Goal: Find specific page/section: Find specific page/section

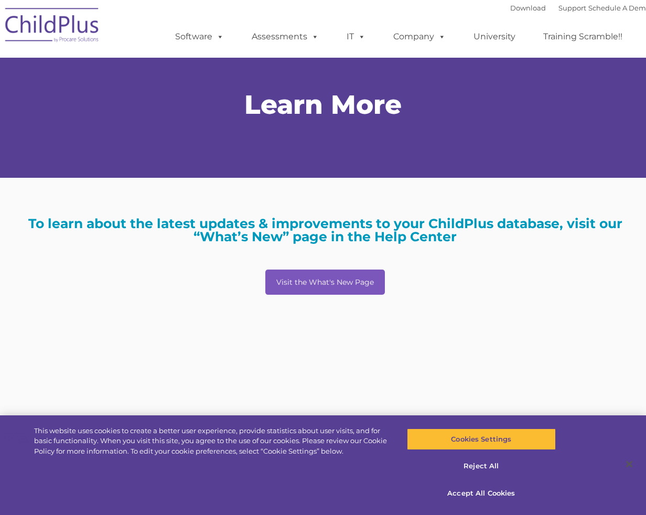
click at [356, 281] on link "Visit the What's New Page" at bounding box center [324, 281] width 119 height 25
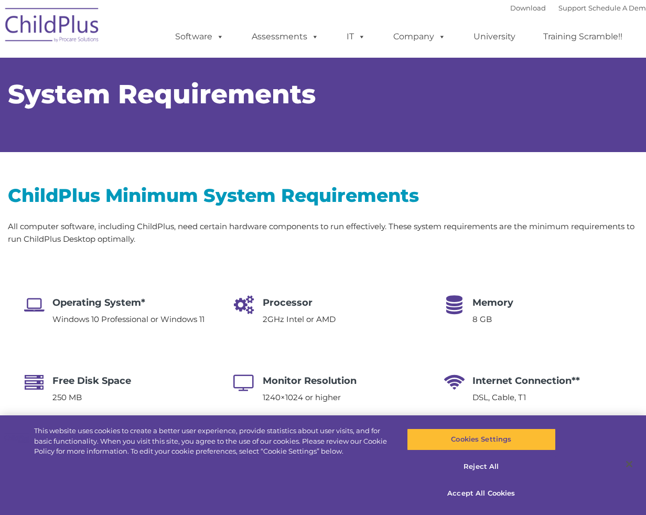
select select "MEDIUM"
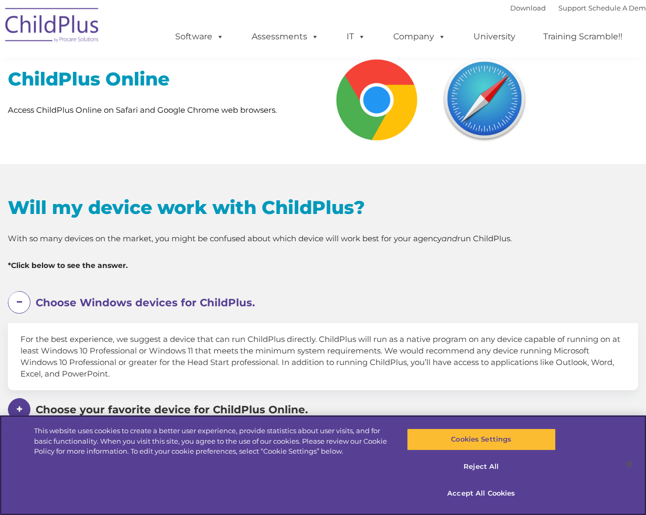
scroll to position [425, 0]
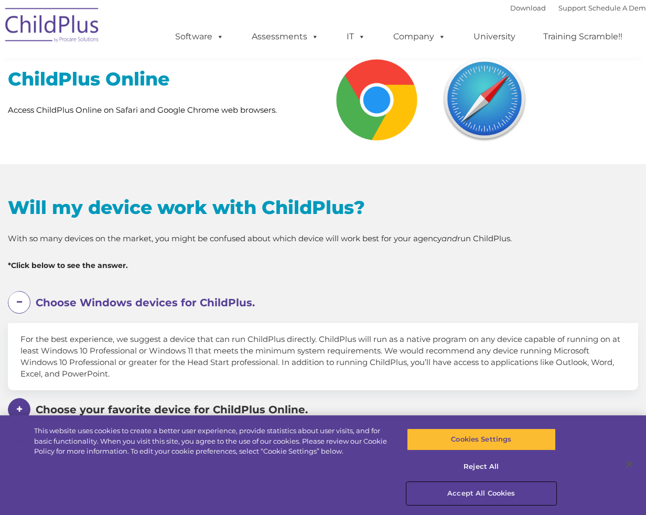
click at [477, 494] on button "Accept All Cookies" at bounding box center [481, 493] width 148 height 22
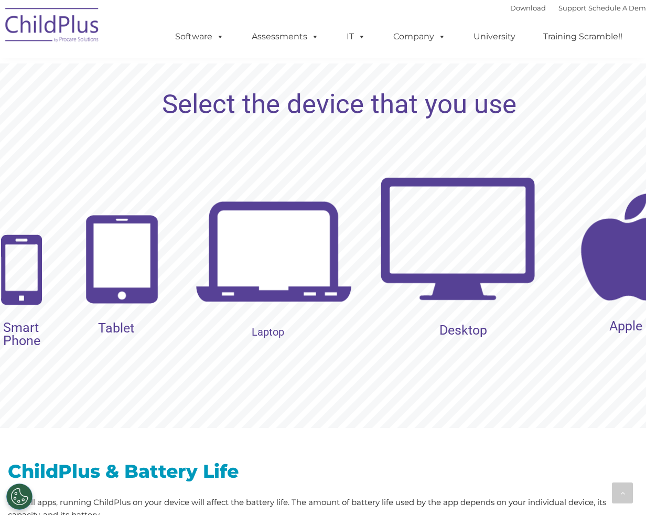
scroll to position [1018, 0]
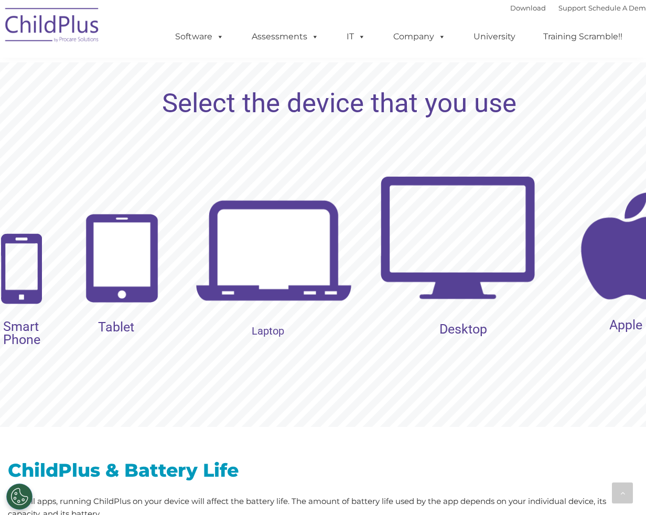
click at [446, 257] on img at bounding box center [457, 237] width 156 height 156
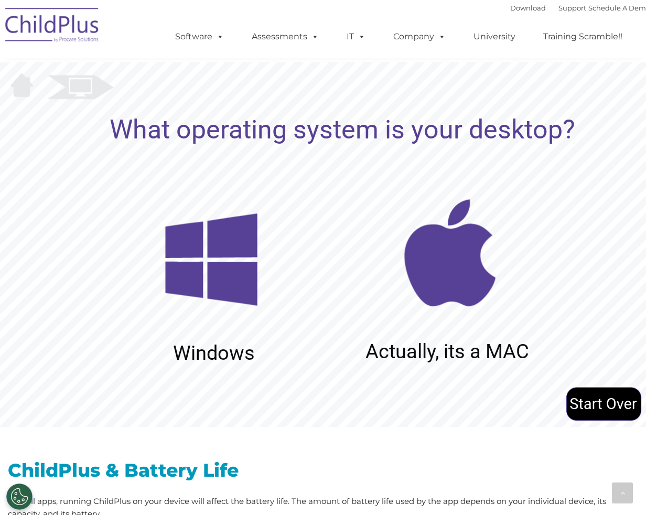
click at [228, 265] on img at bounding box center [211, 260] width 156 height 156
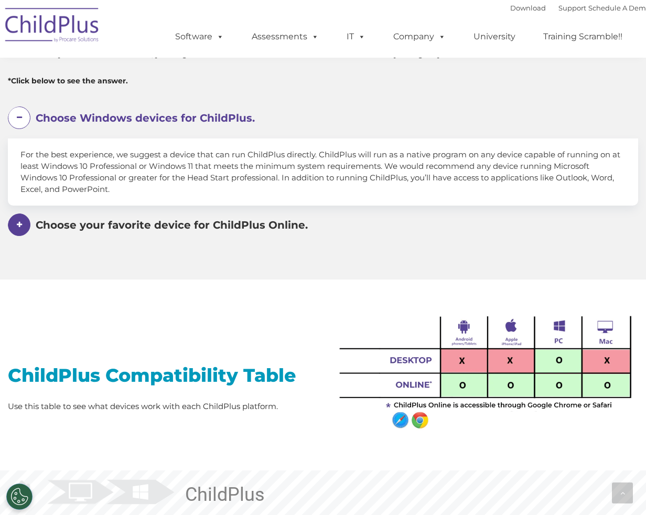
scroll to position [243, 0]
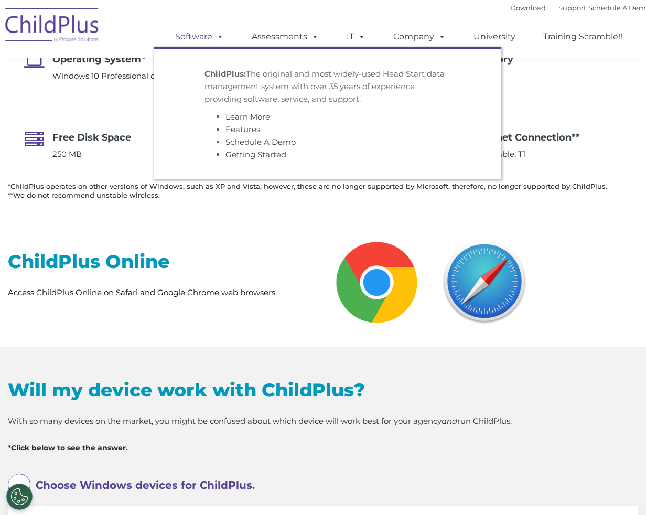
click at [193, 30] on link "Software" at bounding box center [200, 36] width 70 height 21
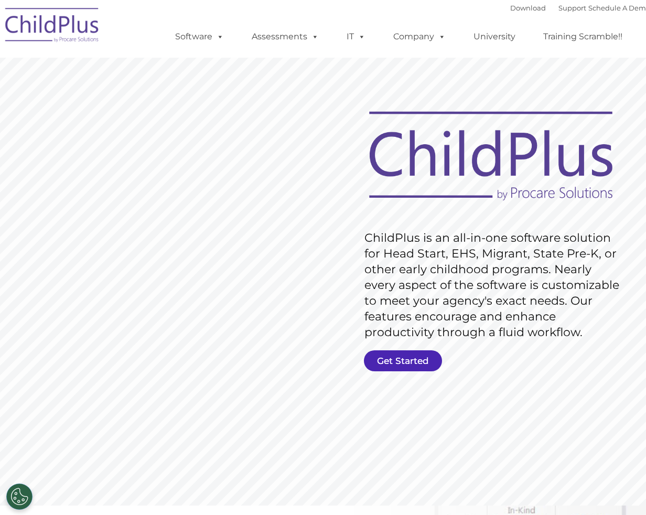
click at [404, 362] on link "Get Started" at bounding box center [403, 360] width 78 height 21
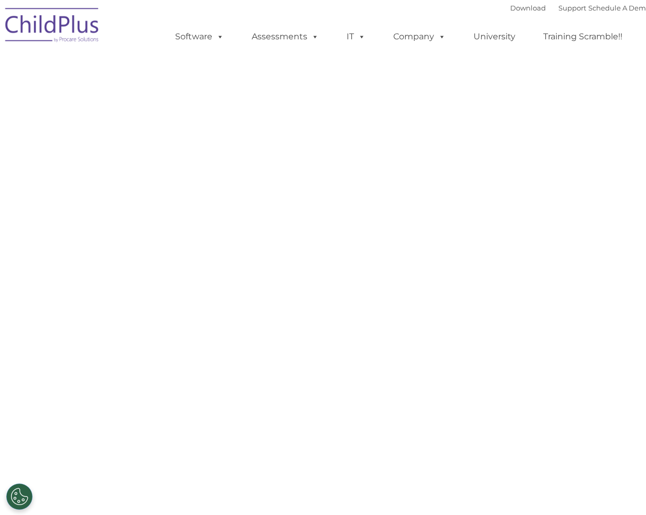
select select "MEDIUM"
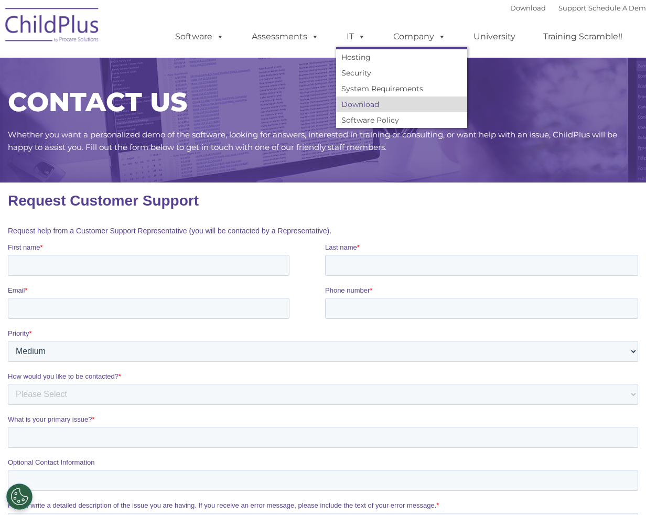
click at [372, 104] on link "Download" at bounding box center [401, 104] width 131 height 16
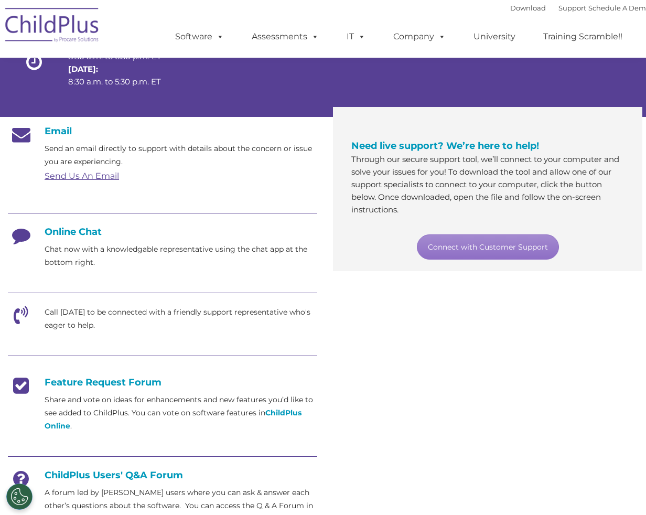
scroll to position [126, 0]
click at [80, 231] on h4 "Online Chat" at bounding box center [162, 232] width 309 height 12
click at [456, 243] on link "Connect with Customer Support" at bounding box center [488, 246] width 142 height 25
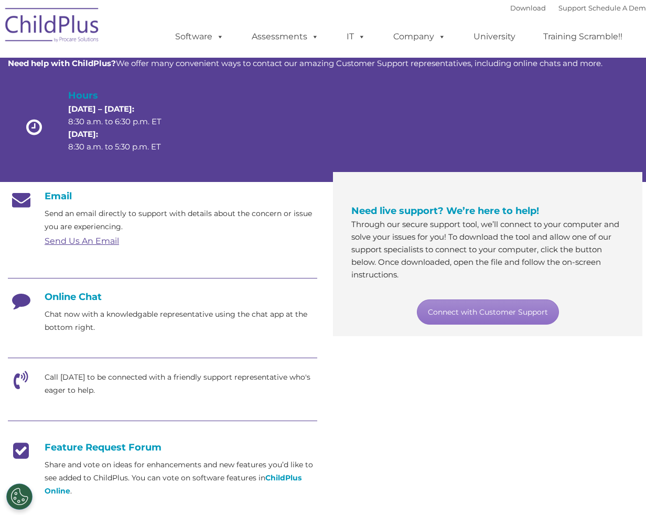
scroll to position [0, 0]
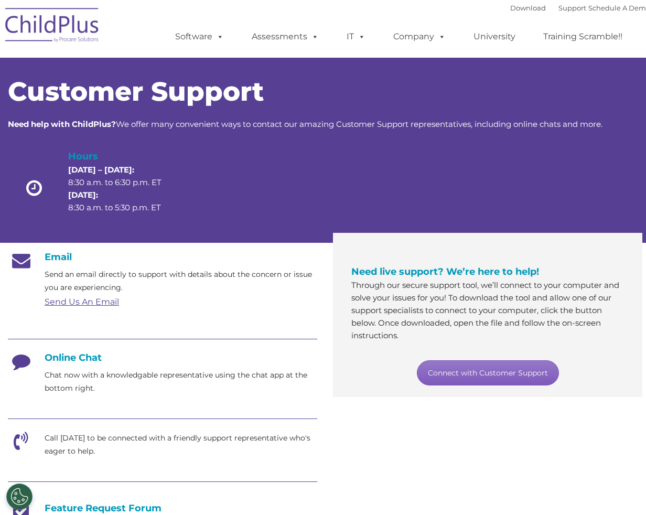
click at [485, 368] on link "Connect with Customer Support" at bounding box center [488, 372] width 142 height 25
click at [360, 33] on span at bounding box center [360, 36] width 12 height 10
click at [359, 36] on span at bounding box center [360, 36] width 12 height 10
click at [354, 40] on span at bounding box center [360, 36] width 12 height 10
click at [459, 364] on link "Connect with Customer Support" at bounding box center [488, 372] width 142 height 25
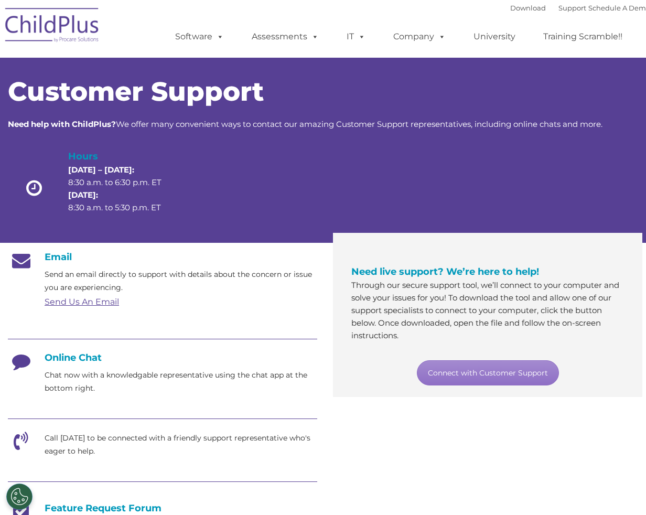
click at [78, 358] on h4 "Online Chat" at bounding box center [162, 358] width 309 height 12
click at [76, 359] on h4 "Online Chat" at bounding box center [162, 358] width 309 height 12
click at [76, 358] on h4 "Online Chat" at bounding box center [162, 358] width 309 height 12
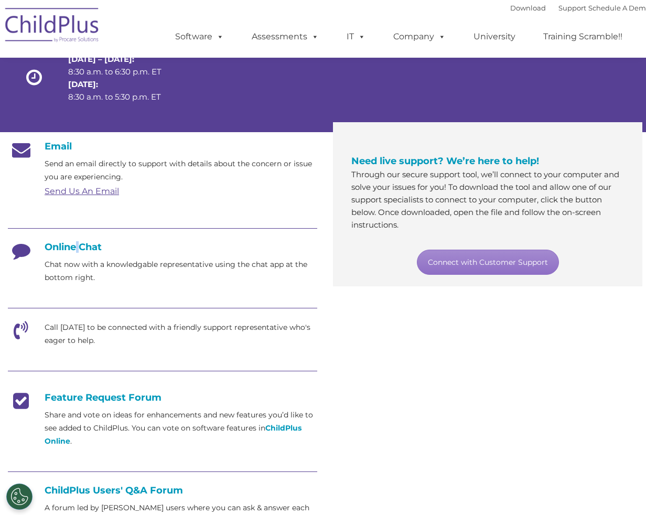
scroll to position [122, 0]
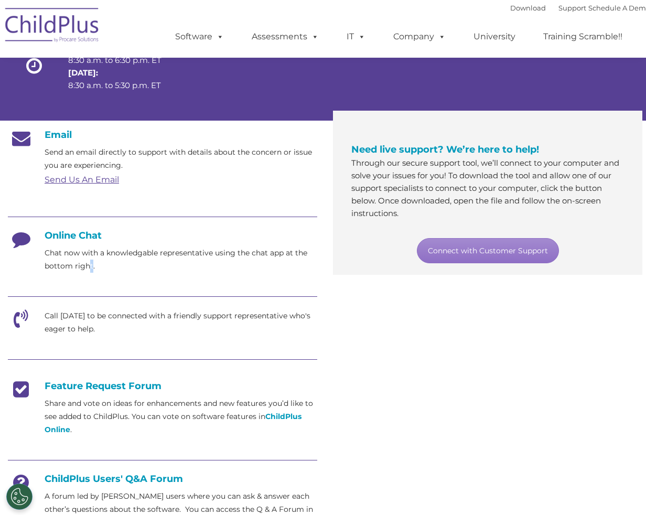
click at [91, 267] on p "Chat now with a knowledgable representative using the chat app at the bottom ri…" at bounding box center [181, 259] width 272 height 26
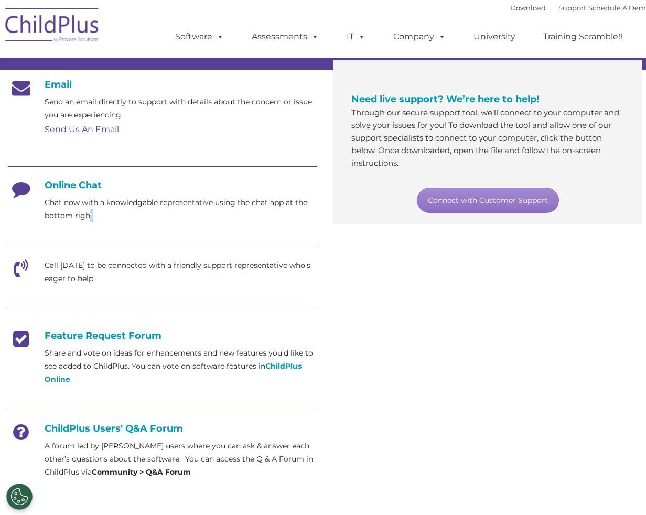
scroll to position [176, 0]
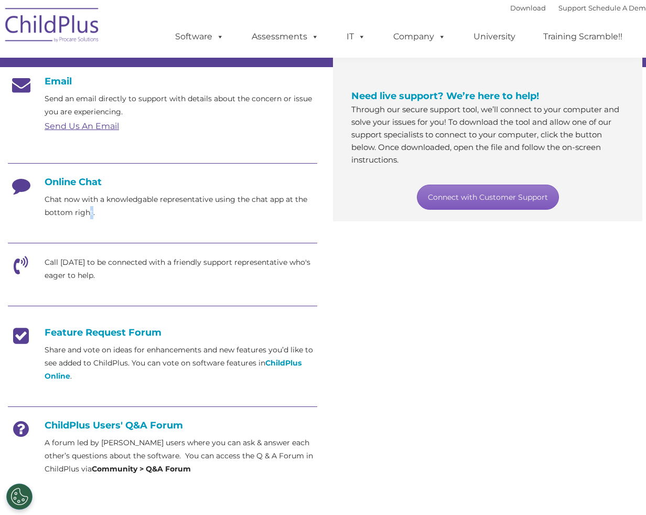
click at [502, 194] on link "Connect with Customer Support" at bounding box center [488, 196] width 142 height 25
click at [595, 295] on div "Email Send an email directly to support with details about the concern or issue…" at bounding box center [325, 278] width 650 height 421
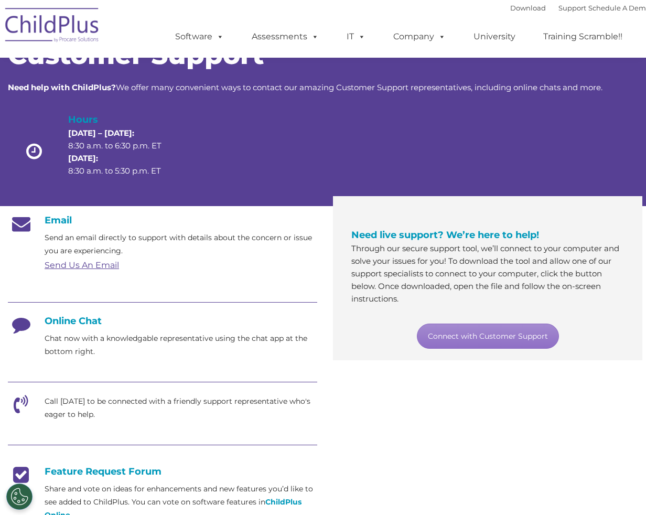
scroll to position [0, 0]
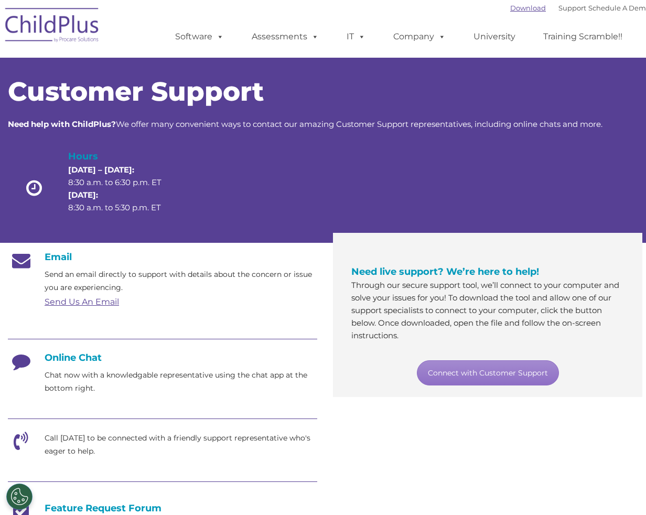
click at [520, 6] on link "Download" at bounding box center [528, 8] width 36 height 8
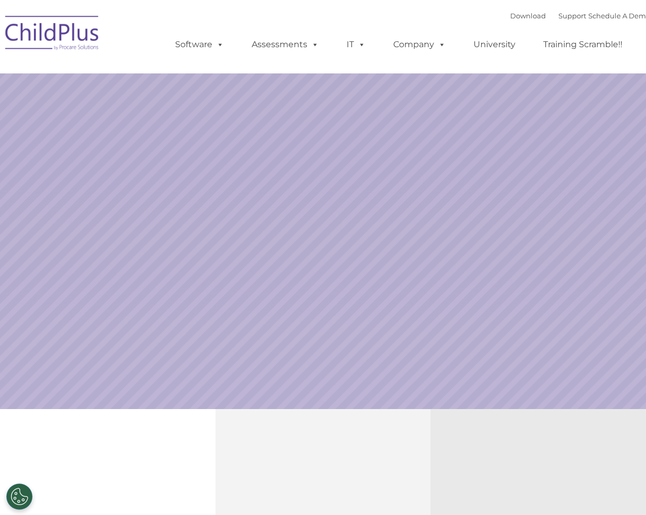
select select "MEDIUM"
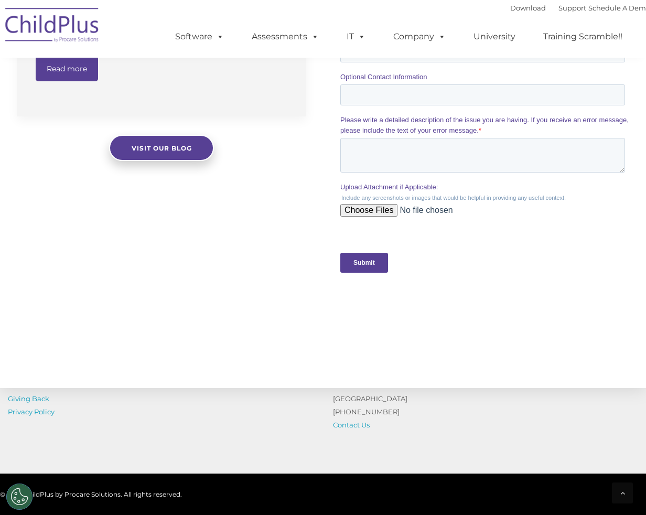
scroll to position [1081, 0]
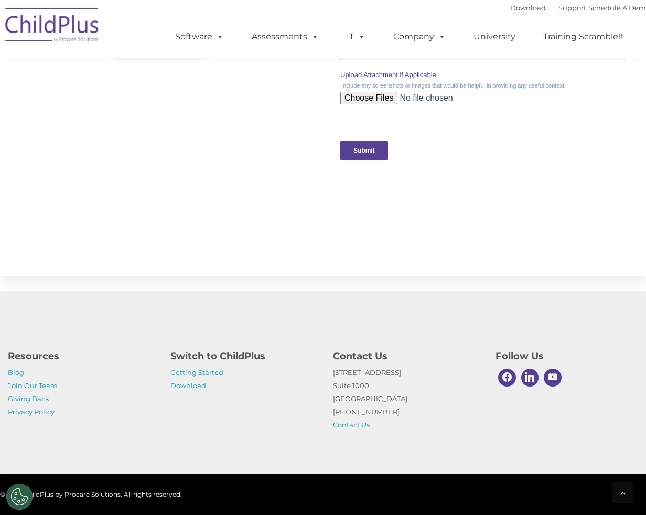
click at [176, 393] on div "Resources Blog Join Our Team Giving Back Privacy Policy Switch to ChildPlus Get…" at bounding box center [325, 387] width 650 height 88
click at [183, 387] on link "Download" at bounding box center [188, 385] width 36 height 8
